Goal: Transaction & Acquisition: Purchase product/service

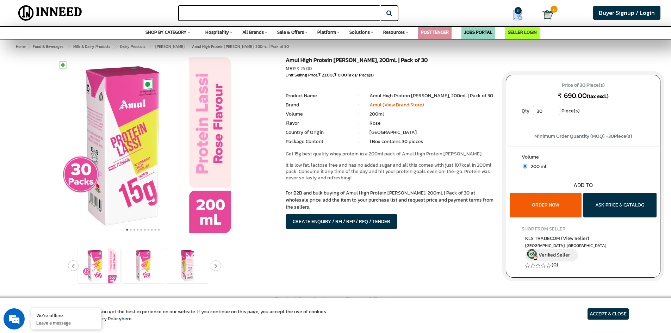
click at [309, 14] on input "text" at bounding box center [279, 13] width 202 height 16
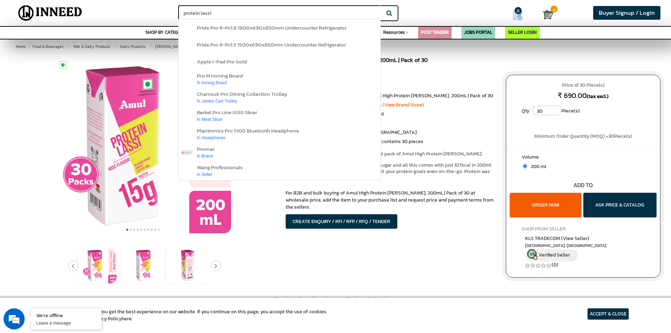
type input "protein lassi"
click at [381, 5] on button "Search" at bounding box center [390, 13] width 18 height 16
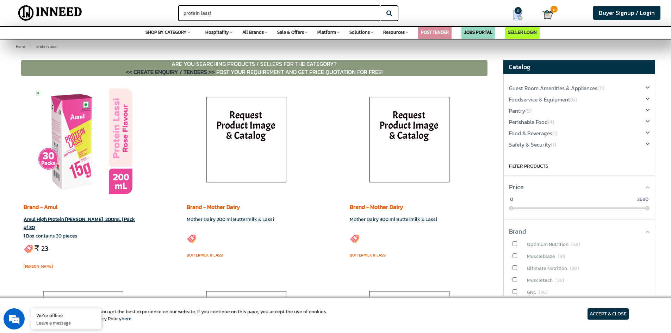
click at [91, 157] on img at bounding box center [83, 141] width 99 height 106
